Goal: Task Accomplishment & Management: Use online tool/utility

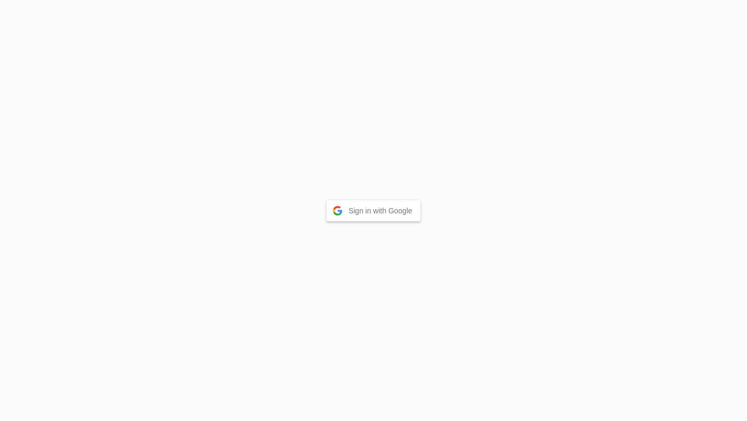
click at [396, 213] on button "Sign in with Google" at bounding box center [374, 210] width 94 height 21
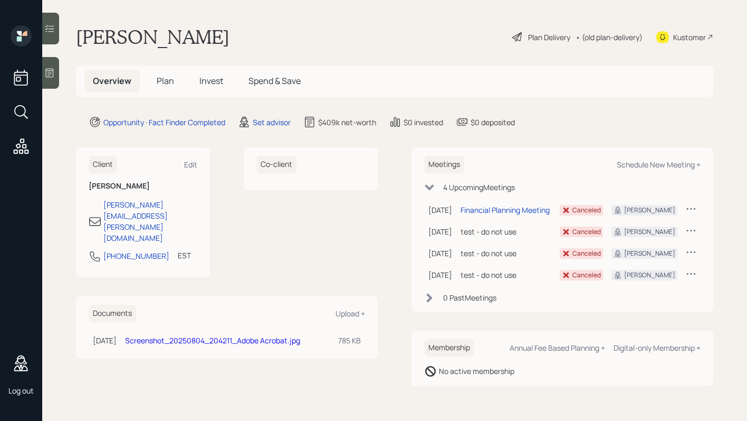
click at [617, 117] on div "Opportunity · Fact Finder Completed Set advisor $409k net-worth $0 invested $0 …" at bounding box center [401, 122] width 625 height 13
click at [646, 162] on div "Schedule New Meeting +" at bounding box center [659, 164] width 84 height 10
select select "round-robin"
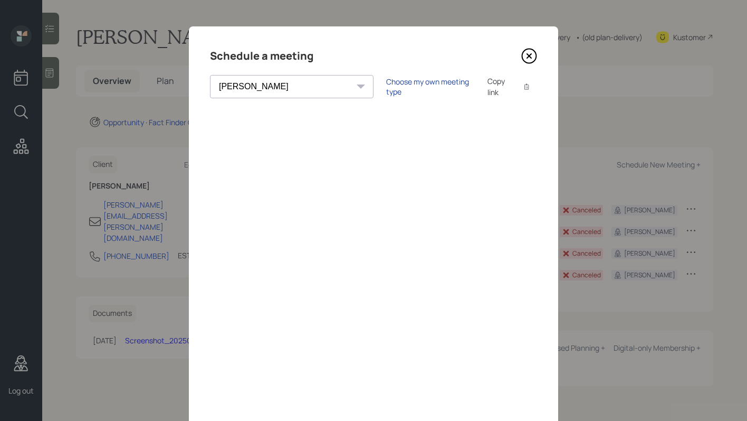
click at [386, 88] on div "Choose my own meeting type" at bounding box center [430, 87] width 89 height 20
click at [528, 56] on icon at bounding box center [530, 56] width 16 height 16
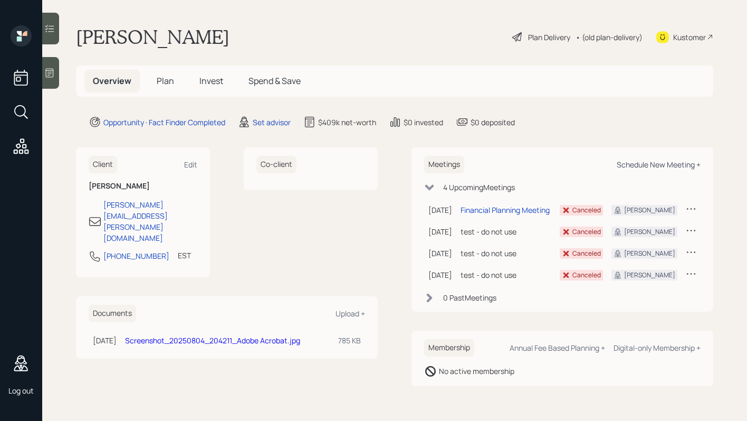
click at [655, 165] on div "Schedule New Meeting +" at bounding box center [659, 164] width 84 height 10
select select "round-robin"
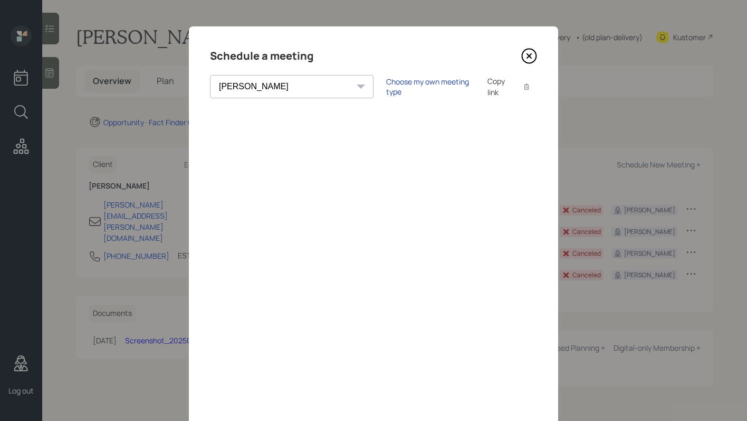
click at [386, 87] on div "Choose my own meeting type" at bounding box center [430, 87] width 89 height 20
click at [528, 53] on icon at bounding box center [530, 56] width 16 height 16
